Goal: Task Accomplishment & Management: Use online tool/utility

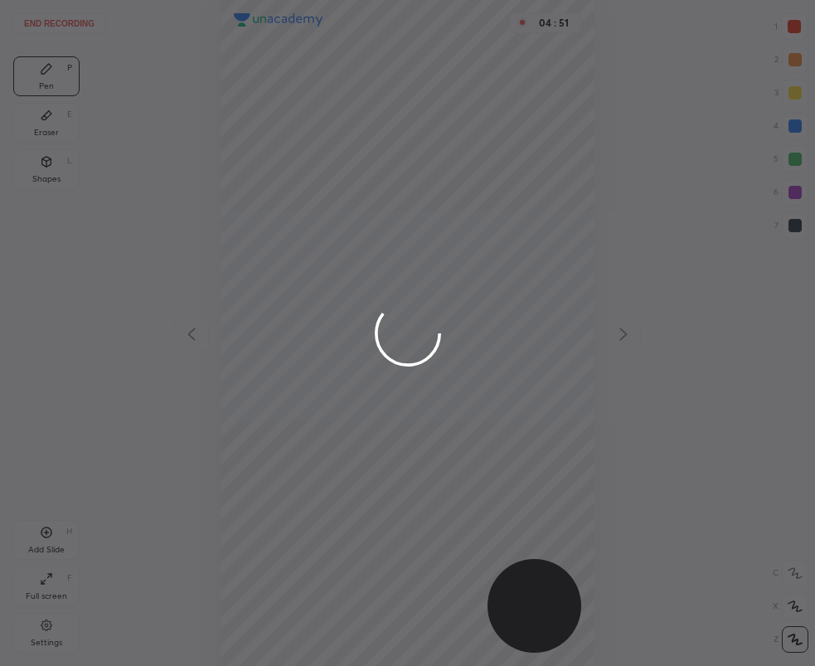
scroll to position [665, 550]
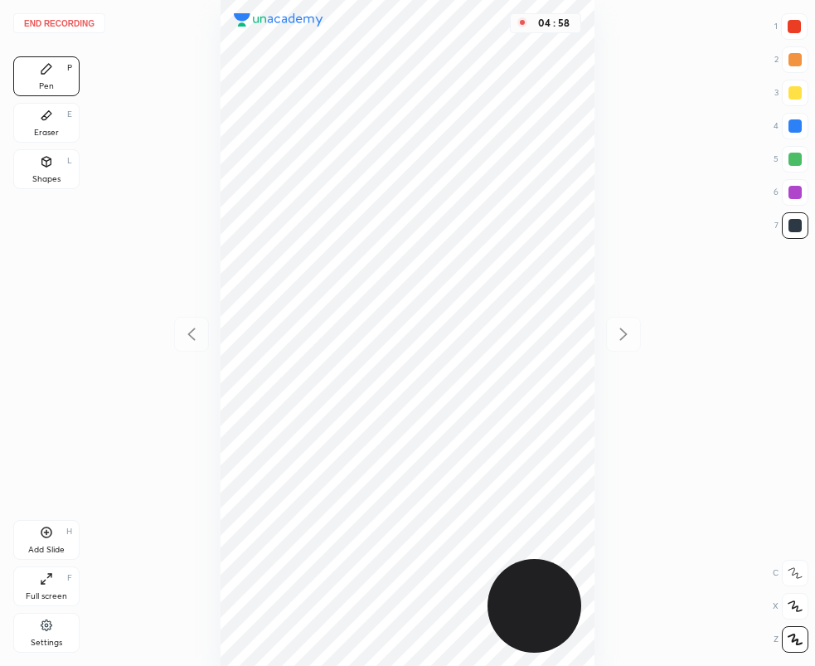
click at [33, 24] on button "End recording" at bounding box center [59, 23] width 92 height 20
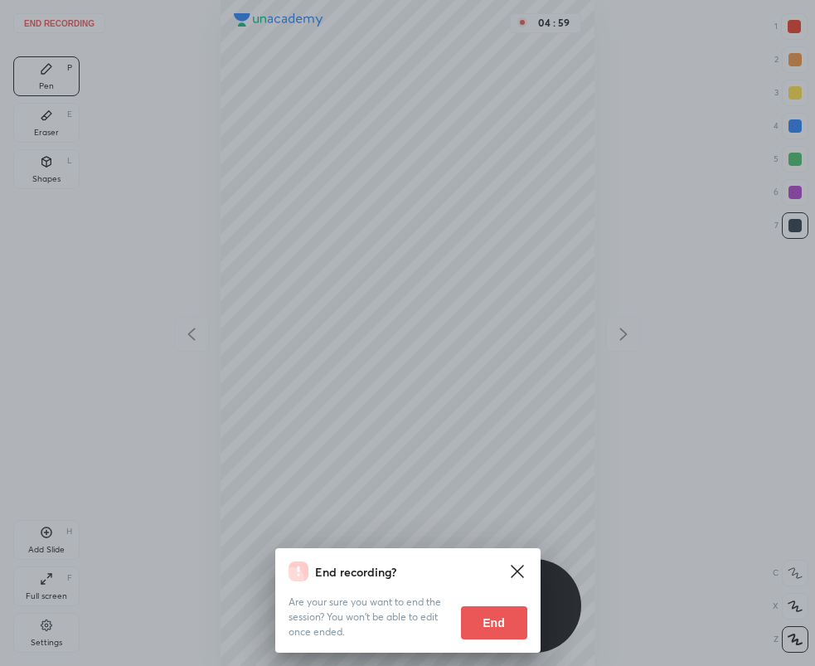
click at [495, 625] on button "End" at bounding box center [494, 622] width 66 height 33
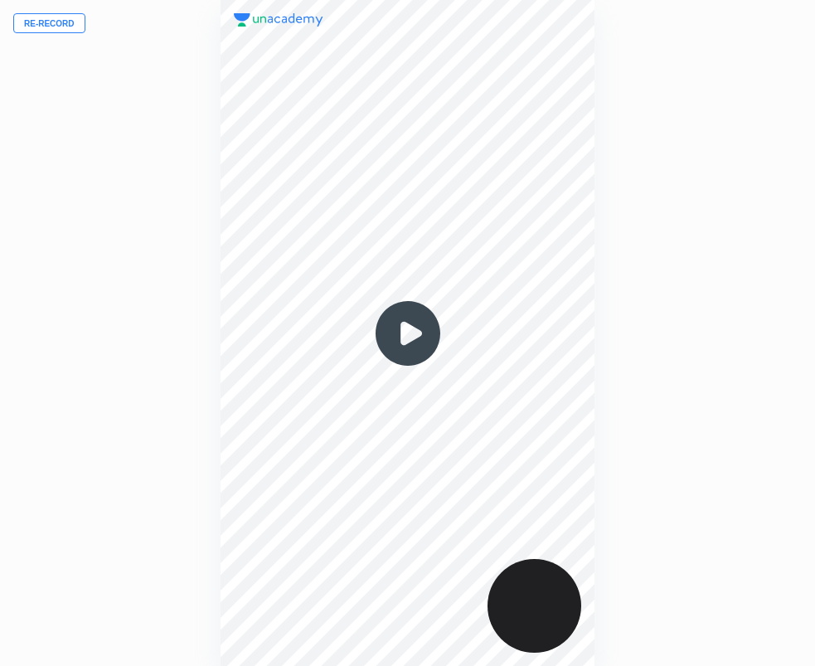
click at [427, 333] on img at bounding box center [408, 334] width 80 height 80
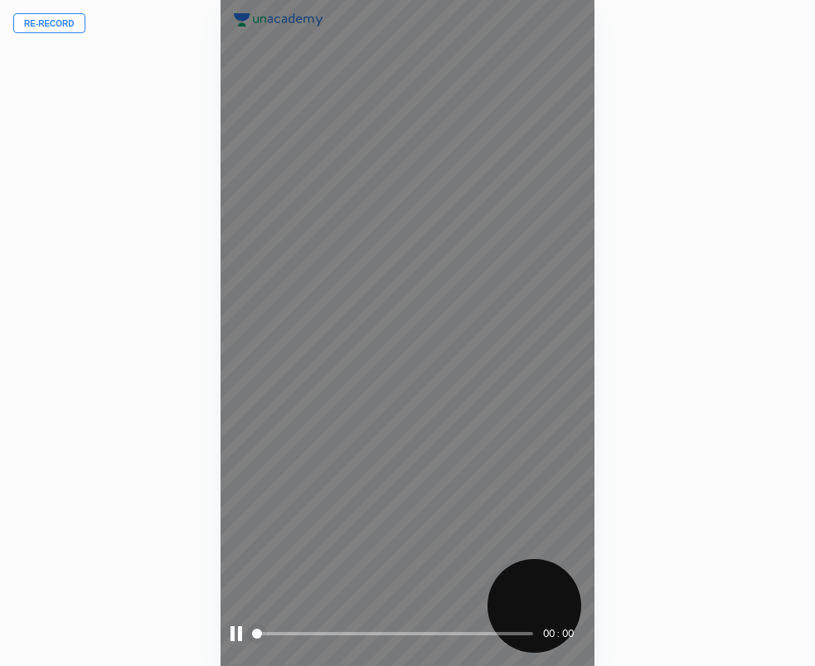
drag, startPoint x: 268, startPoint y: 630, endPoint x: 279, endPoint y: 633, distance: 11.9
click at [279, 633] on span at bounding box center [394, 633] width 278 height 25
click at [296, 632] on span at bounding box center [394, 633] width 278 height 3
click at [307, 629] on span at bounding box center [394, 633] width 278 height 25
click at [310, 629] on span at bounding box center [394, 633] width 278 height 25
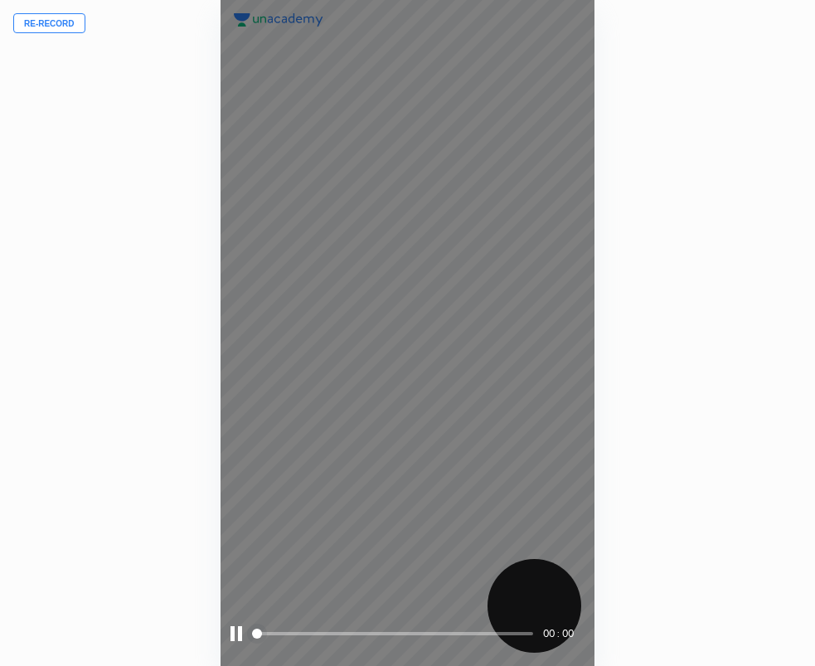
click at [322, 625] on span at bounding box center [394, 633] width 278 height 25
click at [327, 625] on span at bounding box center [394, 633] width 278 height 25
click at [332, 625] on span at bounding box center [394, 633] width 278 height 25
click at [342, 629] on span at bounding box center [394, 633] width 278 height 25
click at [346, 630] on span at bounding box center [394, 633] width 278 height 25
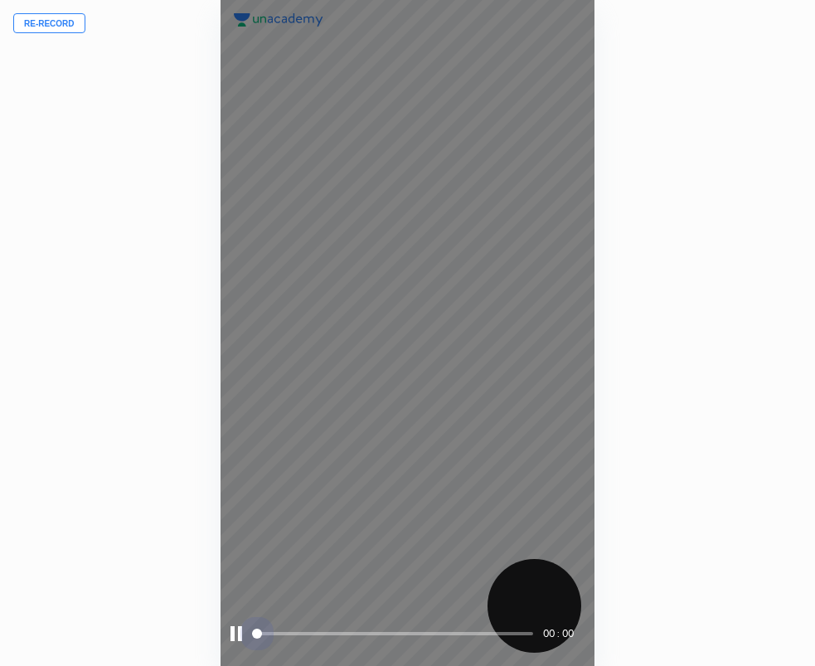
click at [362, 633] on span at bounding box center [394, 633] width 278 height 3
drag, startPoint x: 382, startPoint y: 637, endPoint x: 391, endPoint y: 637, distance: 9.1
click at [383, 637] on span at bounding box center [394, 633] width 278 height 25
click at [397, 637] on span at bounding box center [394, 633] width 278 height 25
click at [400, 637] on span at bounding box center [394, 633] width 278 height 25
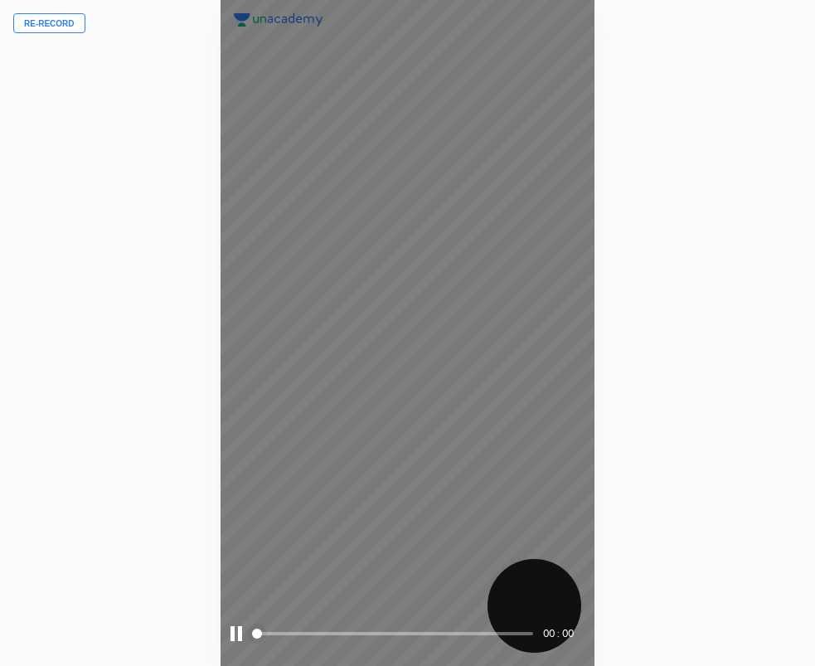
click at [324, 412] on div "00 : 00" at bounding box center [408, 333] width 375 height 666
click at [325, 409] on div "00 : 00" at bounding box center [408, 333] width 375 height 666
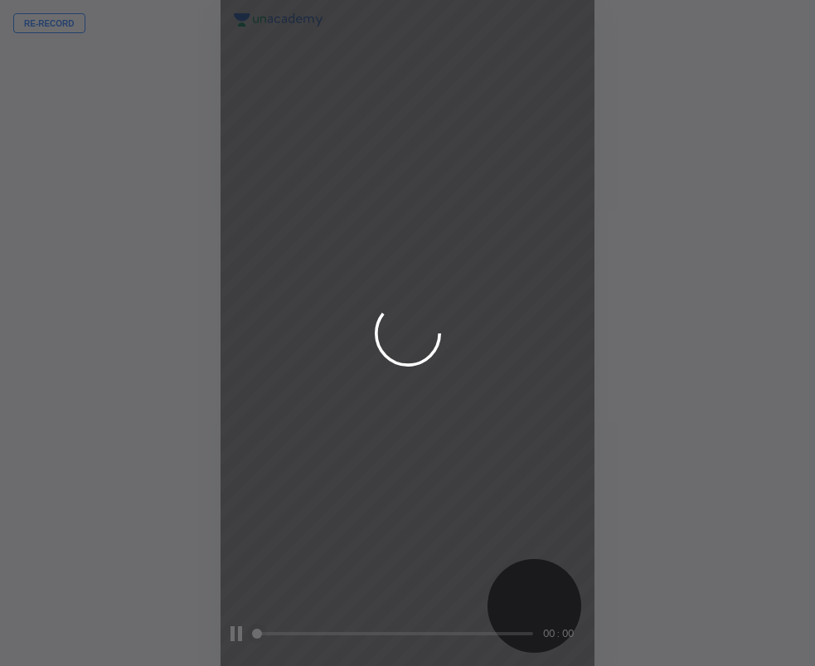
scroll to position [665, 550]
